Goal: Task Accomplishment & Management: Use online tool/utility

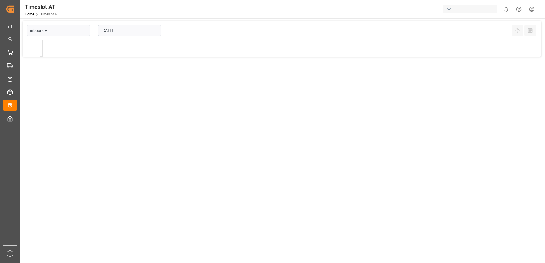
type input "Inbound AT"
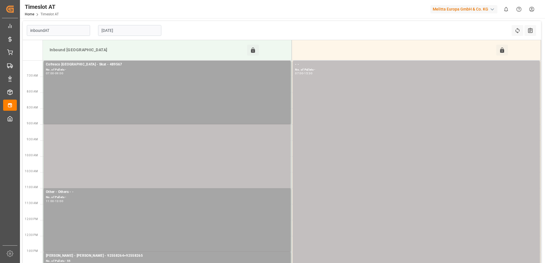
type input "Inbound AT"
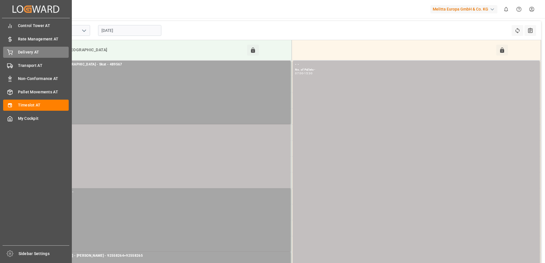
click at [15, 49] on div "Delivery AT Delivery AT" at bounding box center [36, 52] width 66 height 11
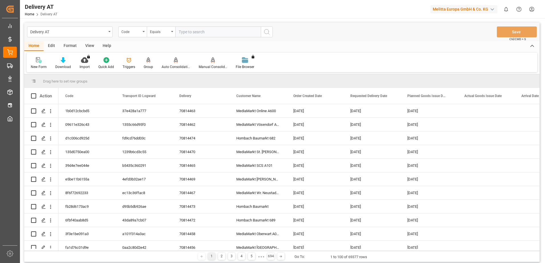
click at [144, 64] on div "Group" at bounding box center [148, 66] width 9 height 5
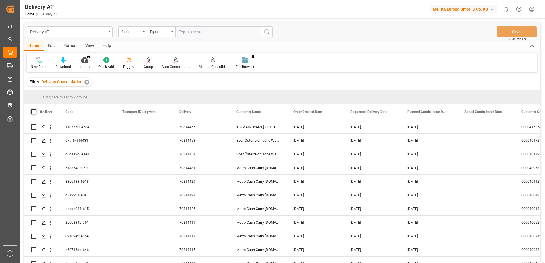
click at [32, 110] on span at bounding box center [33, 111] width 5 height 5
click at [35, 109] on input "checkbox" at bounding box center [35, 109] width 0 height 0
checkbox input "true"
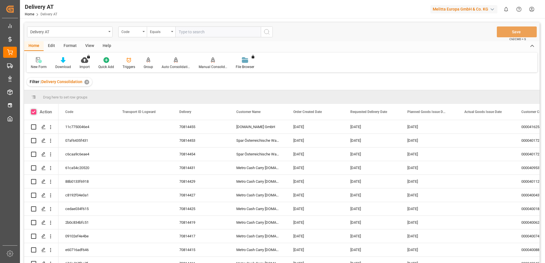
checkbox input "true"
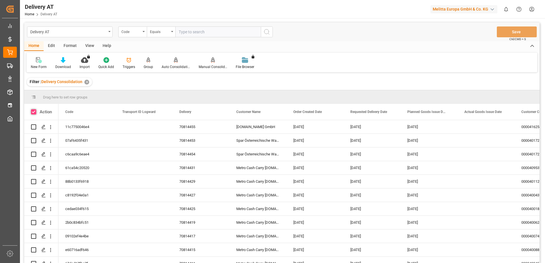
checkbox input "true"
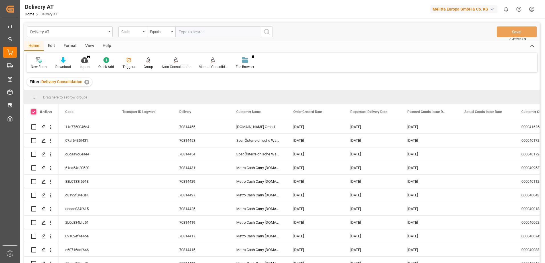
checkbox input "true"
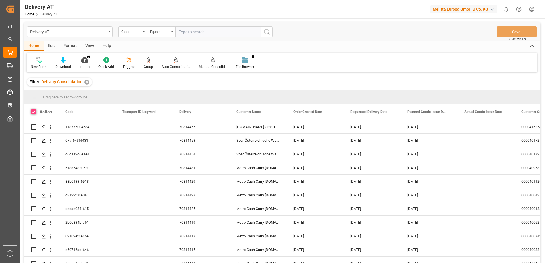
checkbox input "true"
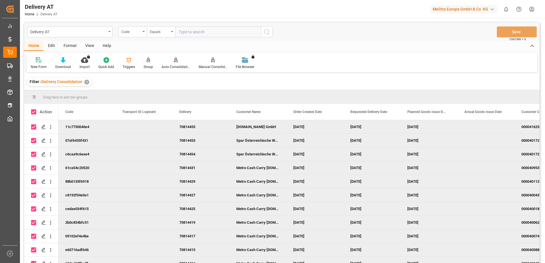
click at [93, 44] on div "View" at bounding box center [89, 46] width 17 height 10
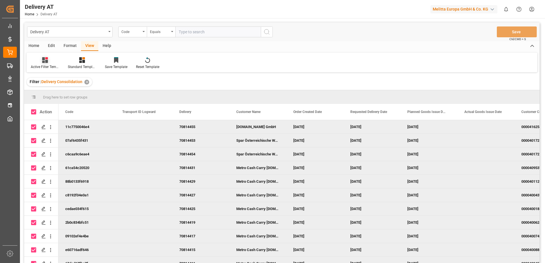
click at [41, 64] on div "Active Filter Template" at bounding box center [45, 66] width 28 height 5
click at [46, 92] on div "Übersicht" at bounding box center [60, 92] width 50 height 6
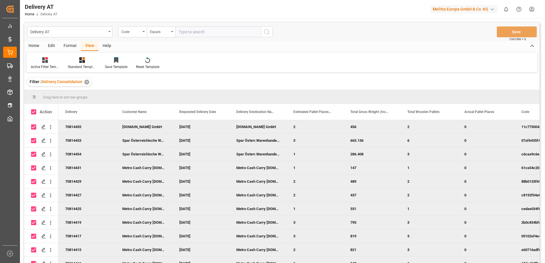
click at [35, 45] on div "Home" at bounding box center [33, 46] width 19 height 10
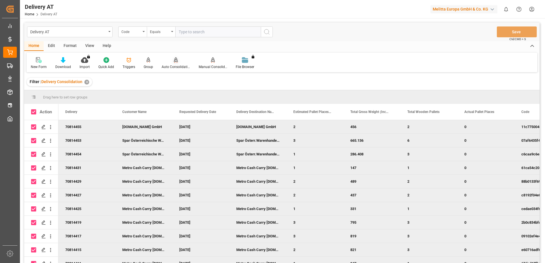
click at [172, 63] on div at bounding box center [176, 60] width 28 height 6
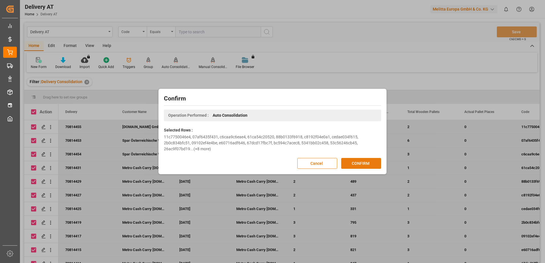
click at [364, 162] on button "CONFIRM" at bounding box center [361, 163] width 40 height 11
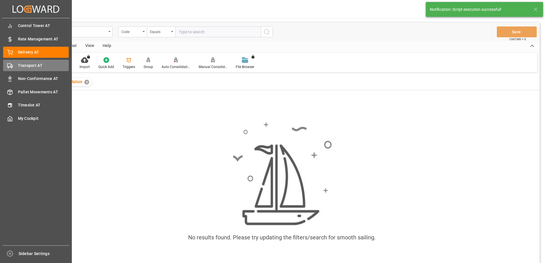
click at [16, 64] on div "Transport AT Transport AT" at bounding box center [36, 65] width 66 height 11
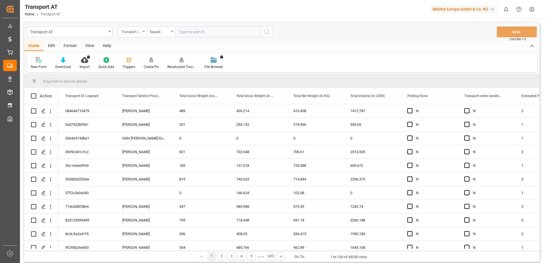
click at [138, 32] on div "Transport ID Logward" at bounding box center [130, 31] width 19 height 7
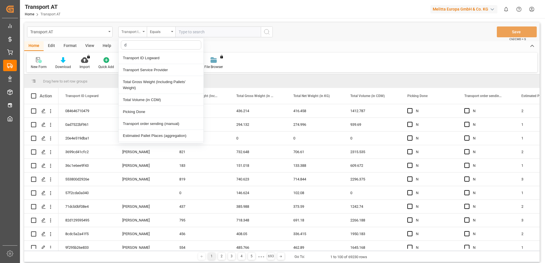
type input "do"
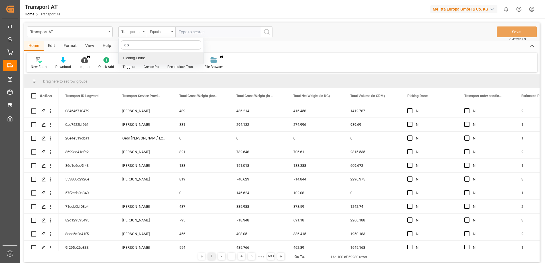
click at [137, 59] on div "Picking Done" at bounding box center [161, 58] width 85 height 12
click at [197, 30] on input "text" at bounding box center [217, 32] width 85 height 11
type input "Y"
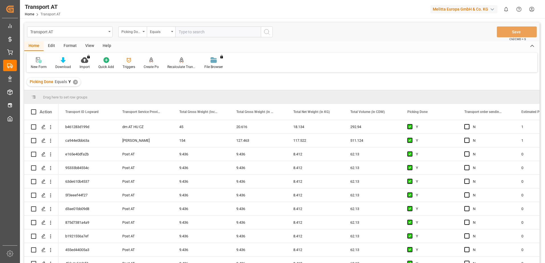
click at [144, 32] on div "Picking Done" at bounding box center [132, 32] width 28 height 11
type input "manu"
click at [152, 58] on div "Transport order sending (manual)" at bounding box center [161, 58] width 85 height 12
click at [203, 37] on div "Transport AT Transport order sending (manual) Equals Save Ctrl/CMD + S" at bounding box center [281, 32] width 515 height 19
click at [204, 34] on input "text" at bounding box center [217, 32] width 85 height 11
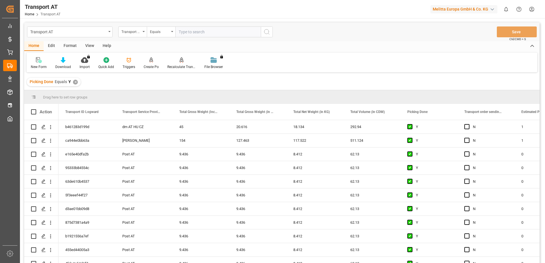
type input "N"
click at [94, 45] on div "View" at bounding box center [89, 46] width 17 height 10
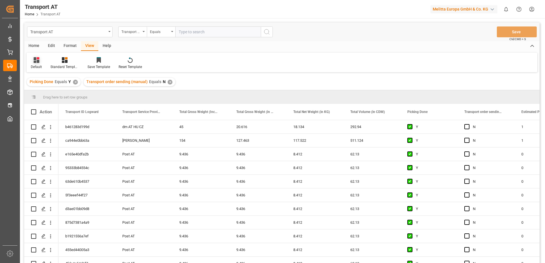
click at [38, 64] on div "Default" at bounding box center [37, 63] width 20 height 13
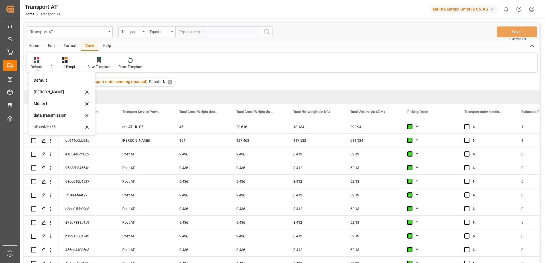
drag, startPoint x: 42, startPoint y: 116, endPoint x: 47, endPoint y: 110, distance: 8.0
click at [42, 116] on div "data transmission" at bounding box center [59, 116] width 50 height 6
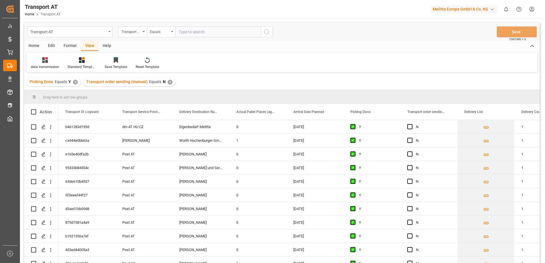
click at [235, 59] on div "data transmission Standard Templates Save Template Reset Template" at bounding box center [282, 63] width 511 height 20
click at [306, 62] on div "data transmission Standard Templates Save Template Reset Template" at bounding box center [282, 63] width 511 height 20
